Goal: Find specific page/section: Find specific page/section

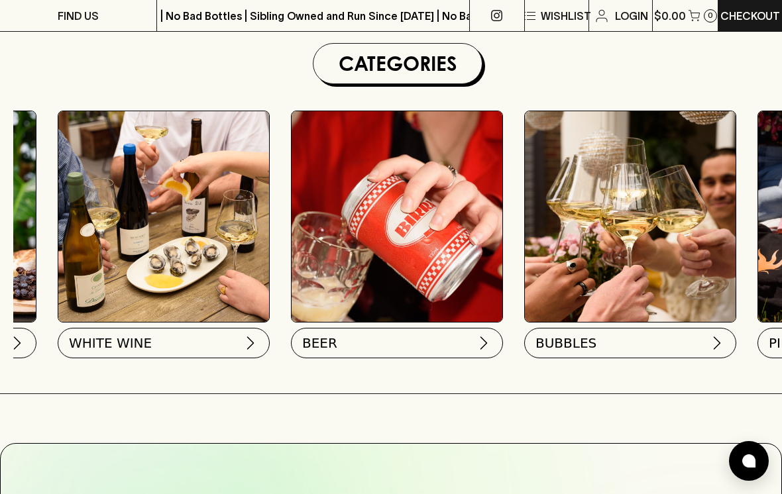
scroll to position [0, 215]
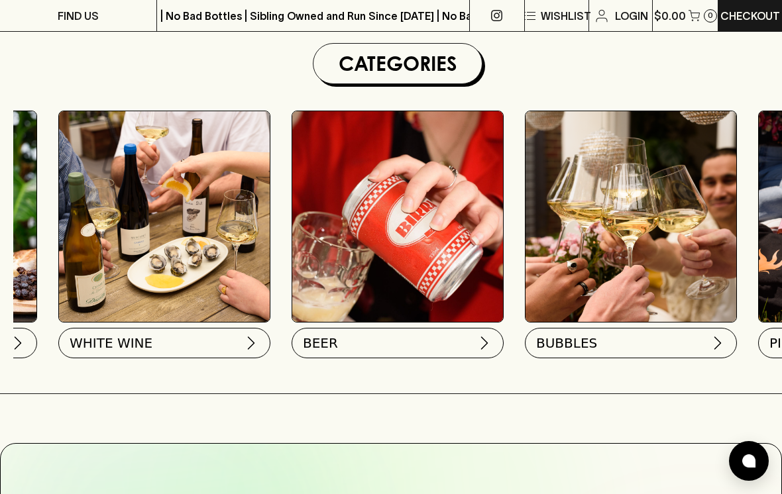
click at [472, 345] on button "BEER" at bounding box center [397, 343] width 212 height 30
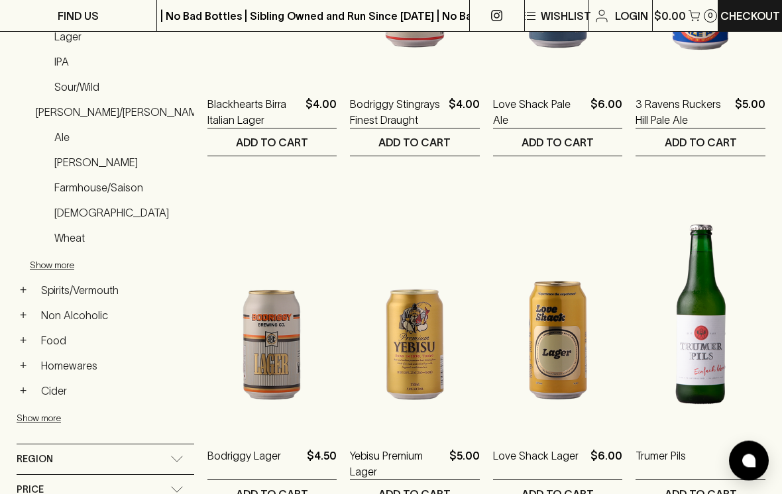
scroll to position [429, 0]
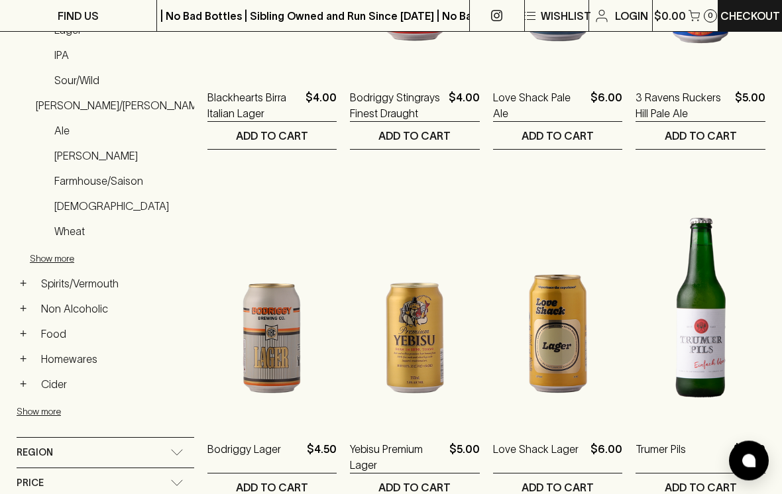
click at [71, 299] on link "Non Alcoholic" at bounding box center [114, 309] width 159 height 23
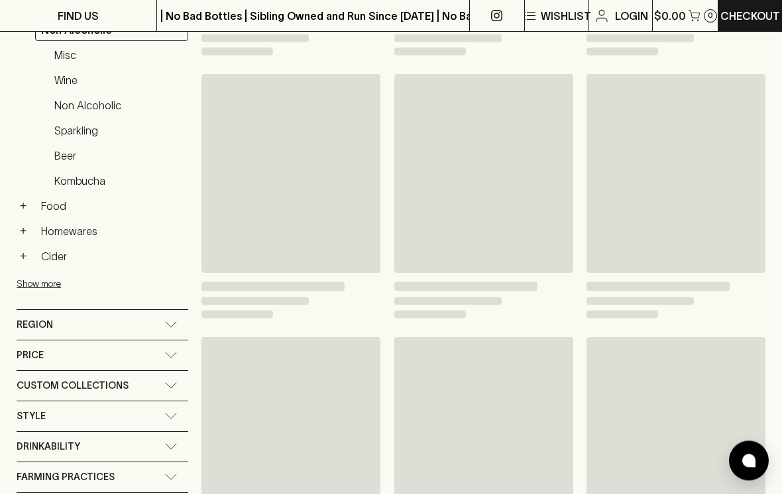
scroll to position [429, 0]
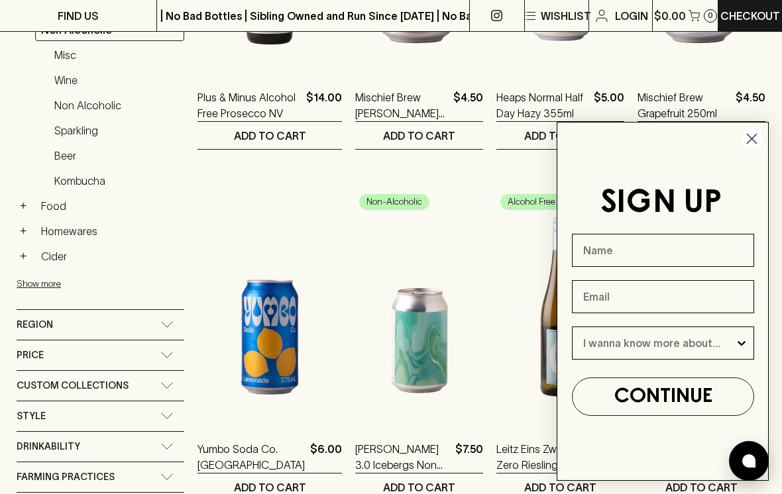
click at [750, 144] on icon "Close dialog" at bounding box center [751, 138] width 9 height 9
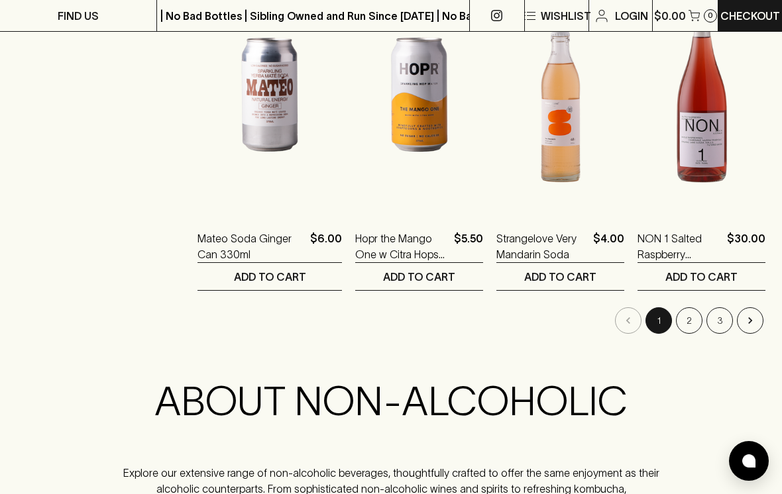
scroll to position [1695, 0]
click at [689, 321] on button "2" at bounding box center [689, 321] width 26 height 26
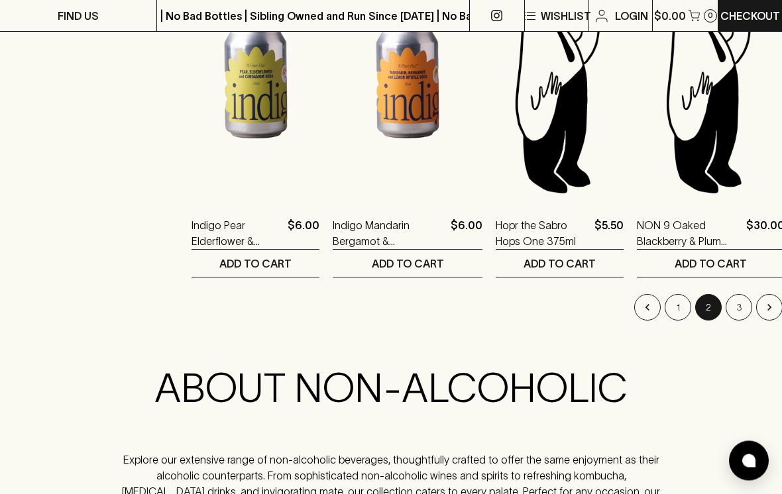
scroll to position [1708, 0]
click at [725, 310] on button "3" at bounding box center [738, 307] width 26 height 26
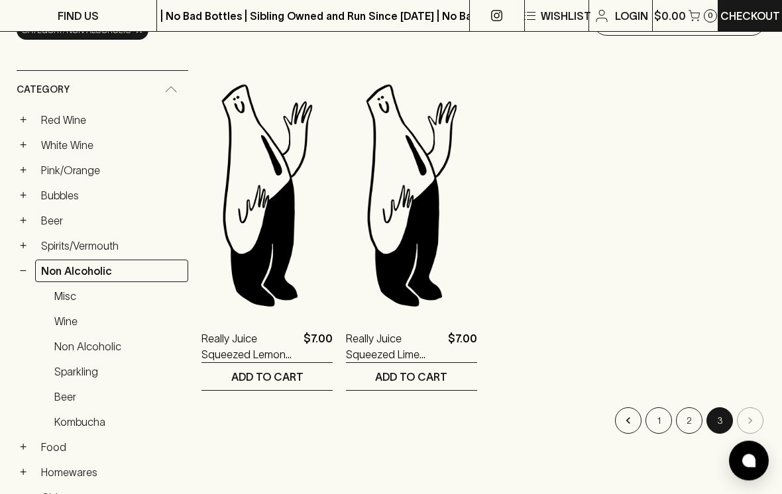
scroll to position [199, 0]
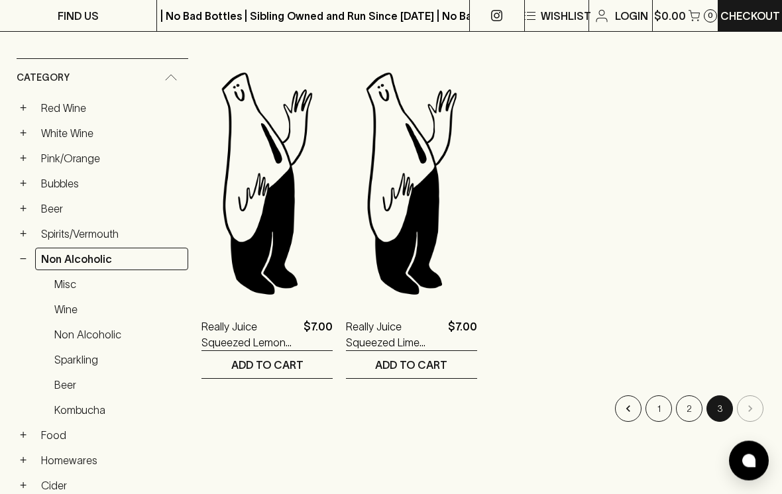
click at [685, 415] on button "2" at bounding box center [689, 409] width 26 height 26
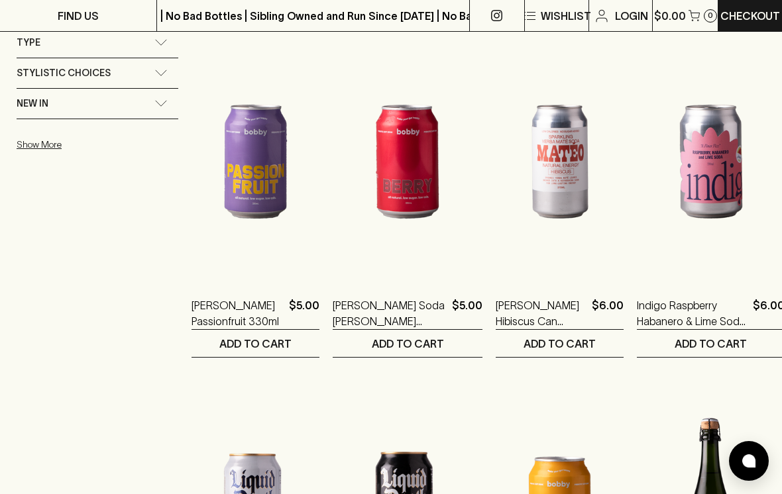
scroll to position [1269, 0]
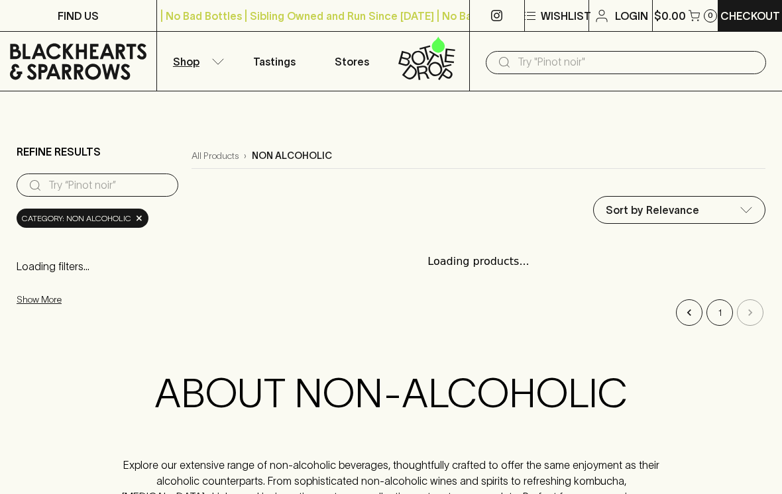
scroll to position [519, 0]
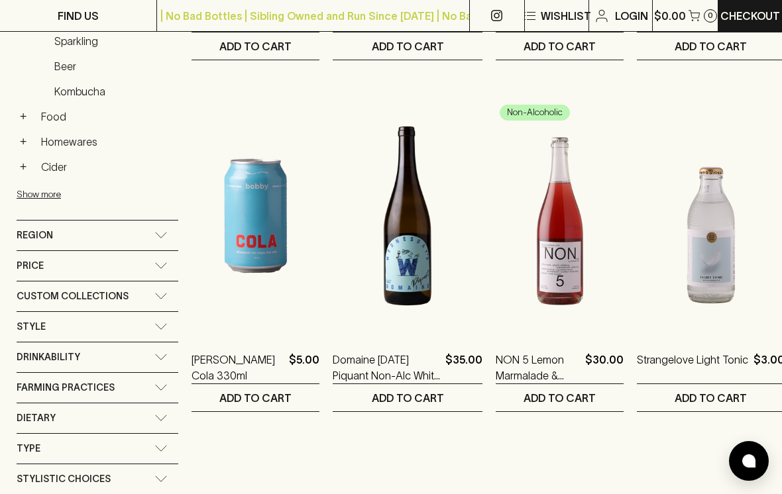
click at [76, 20] on p "FIND US" at bounding box center [78, 16] width 41 height 16
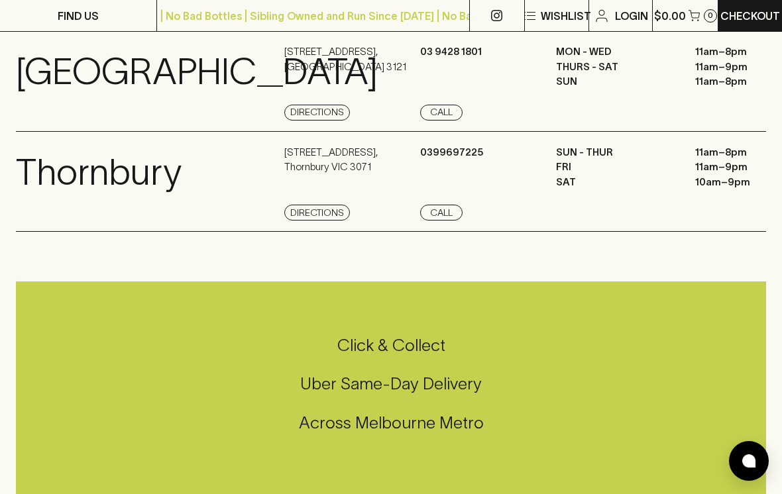
scroll to position [1341, 0]
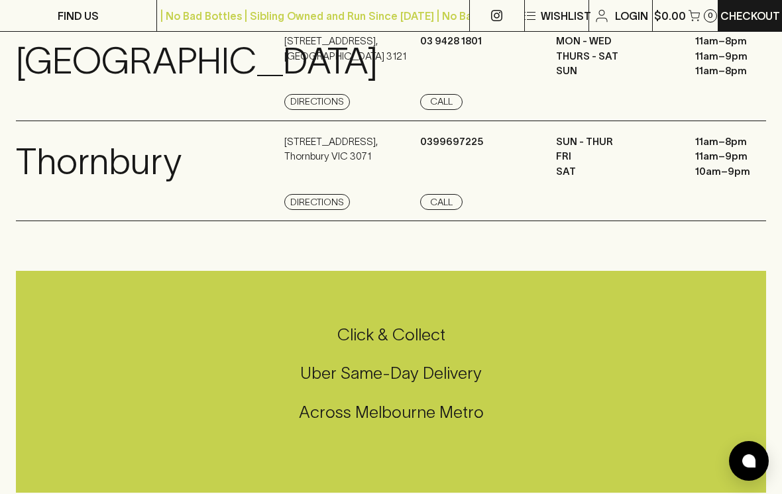
click at [78, 210] on link "View Store Details" at bounding box center [66, 202] width 101 height 16
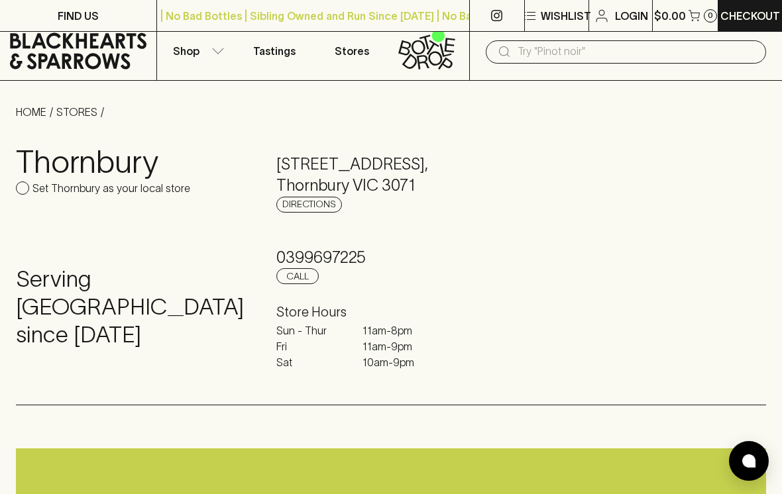
scroll to position [111, 0]
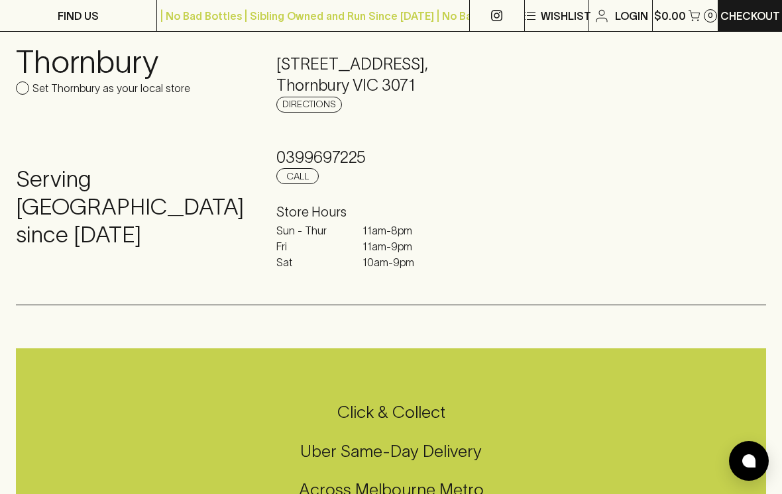
click at [315, 105] on link "Directions" at bounding box center [309, 105] width 66 height 16
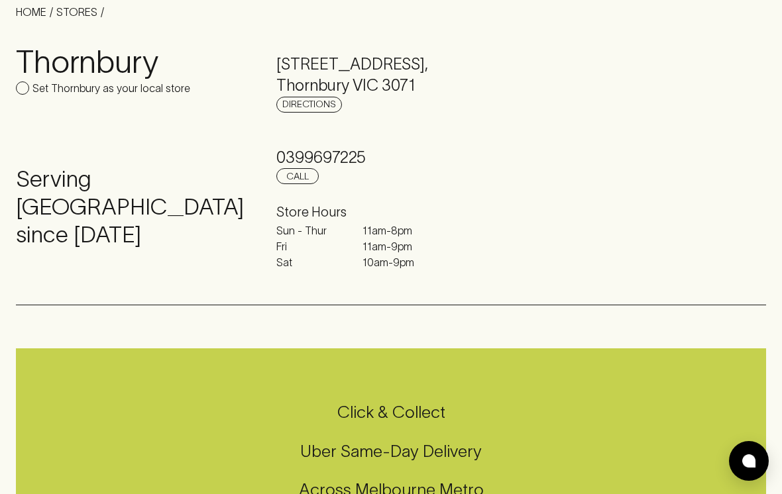
scroll to position [110, 0]
